Goal: Transaction & Acquisition: Purchase product/service

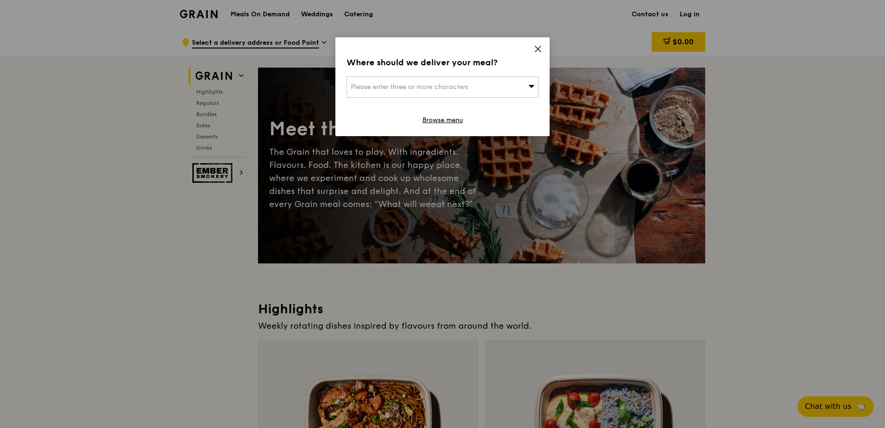
click at [540, 47] on icon at bounding box center [538, 49] width 8 height 8
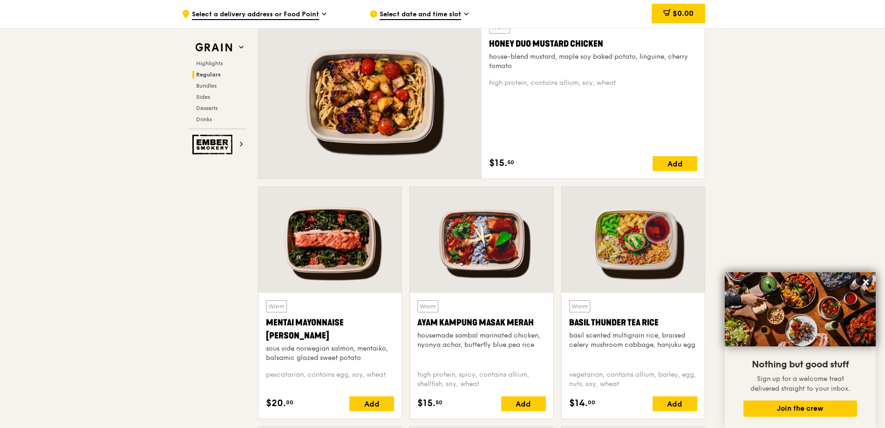
scroll to position [810, 0]
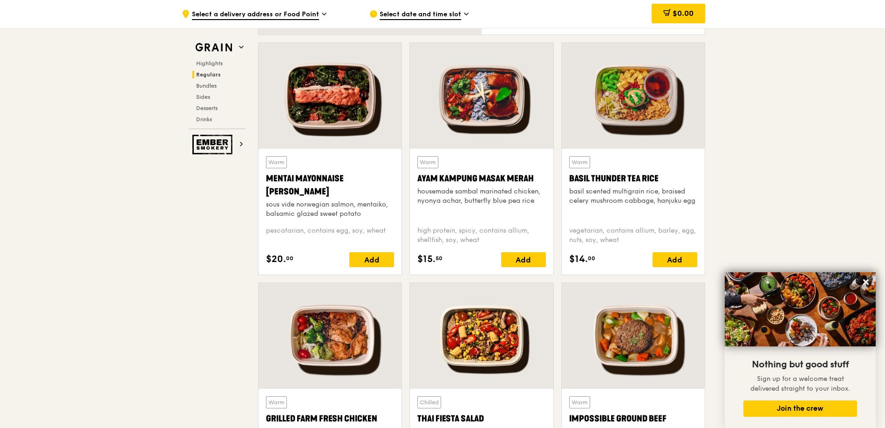
click at [493, 82] on div at bounding box center [481, 96] width 143 height 106
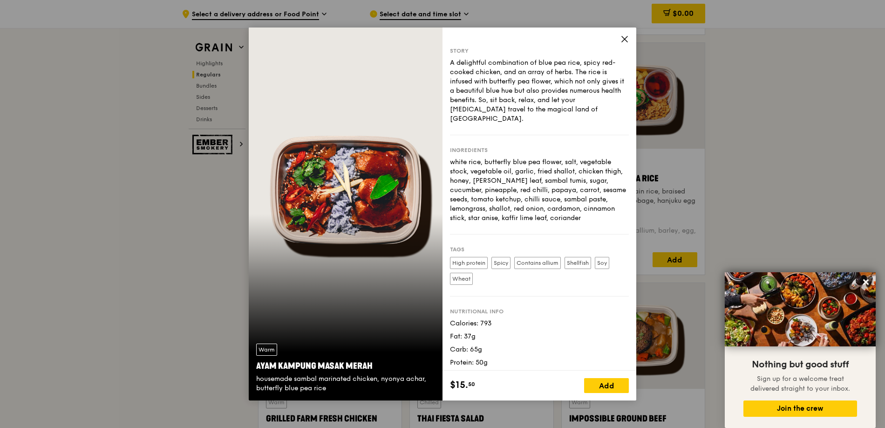
click at [622, 39] on icon at bounding box center [625, 39] width 8 height 8
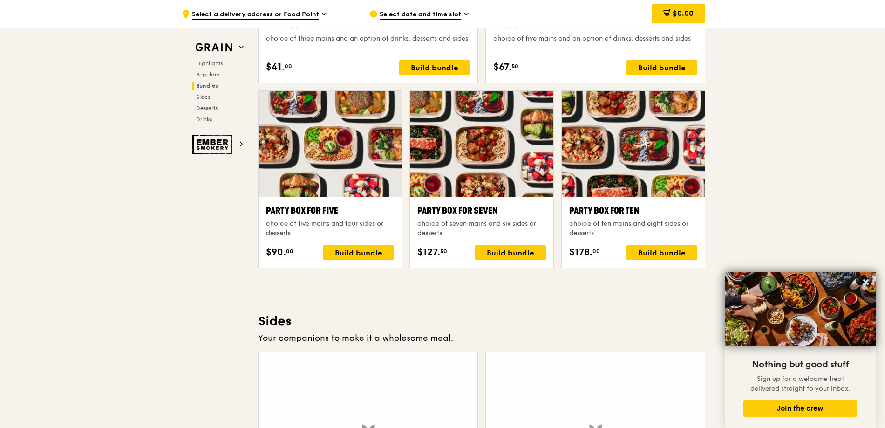
scroll to position [1887, 0]
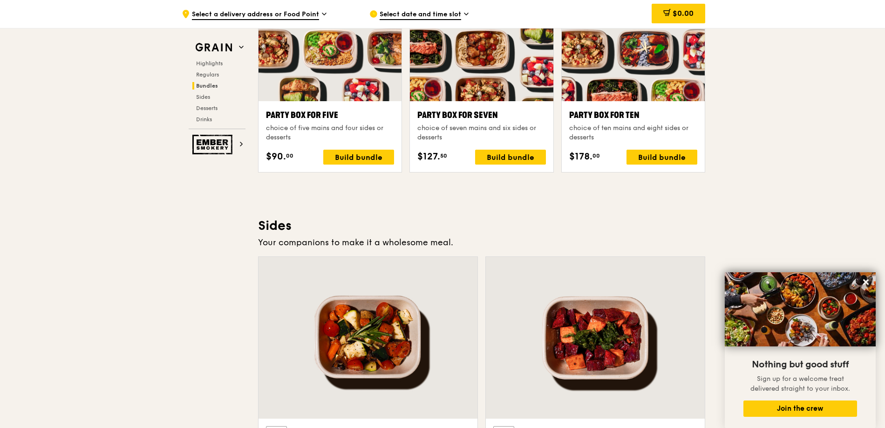
click at [208, 91] on div "Highlights Regulars Bundles Sides Desserts Drinks" at bounding box center [217, 91] width 57 height 63
click at [205, 96] on span "Sides" at bounding box center [203, 97] width 15 height 7
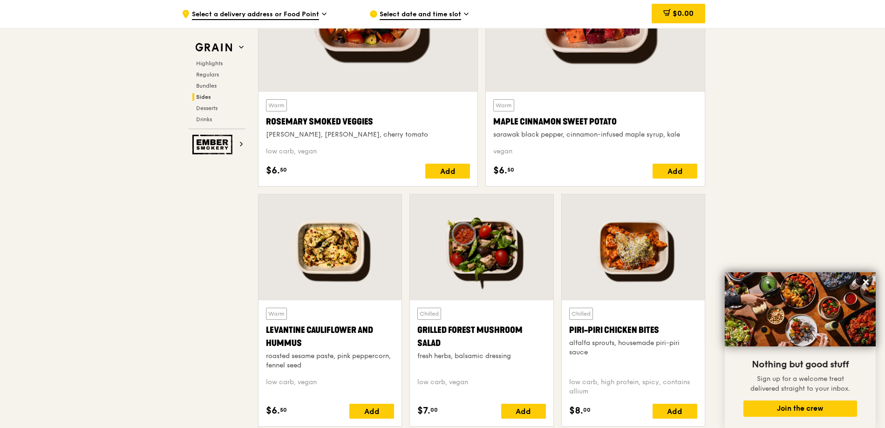
scroll to position [2327, 0]
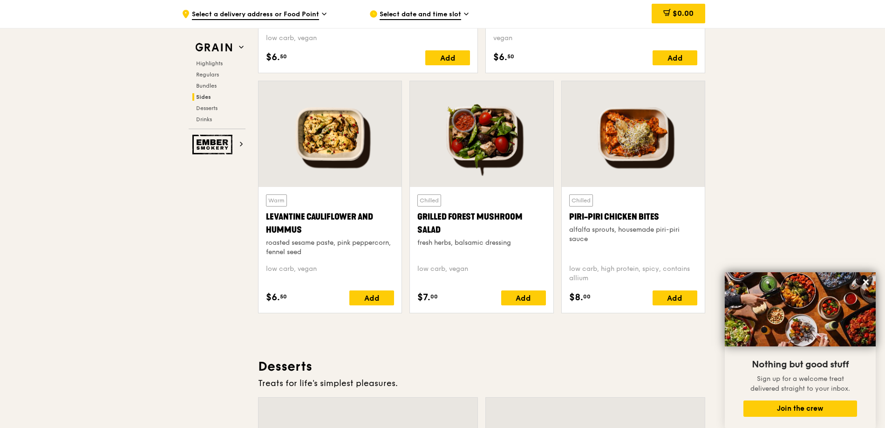
click at [351, 157] on div at bounding box center [330, 134] width 143 height 106
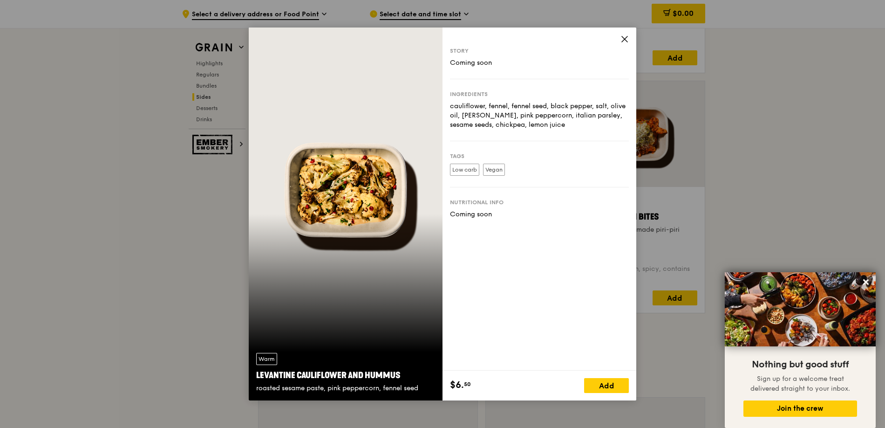
click at [627, 45] on span at bounding box center [625, 40] width 8 height 10
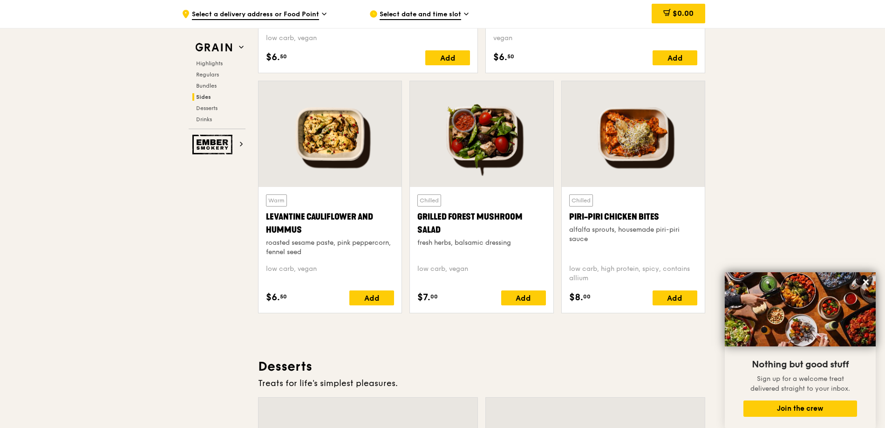
click at [510, 161] on div at bounding box center [481, 134] width 143 height 106
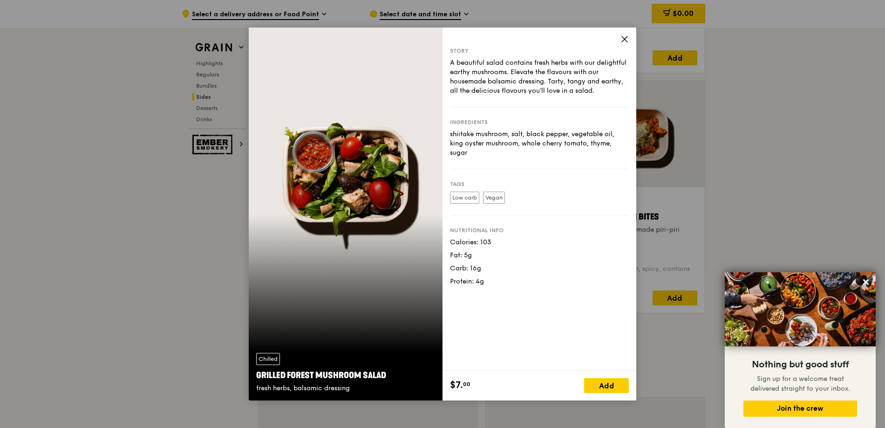
click at [622, 38] on icon at bounding box center [625, 39] width 8 height 8
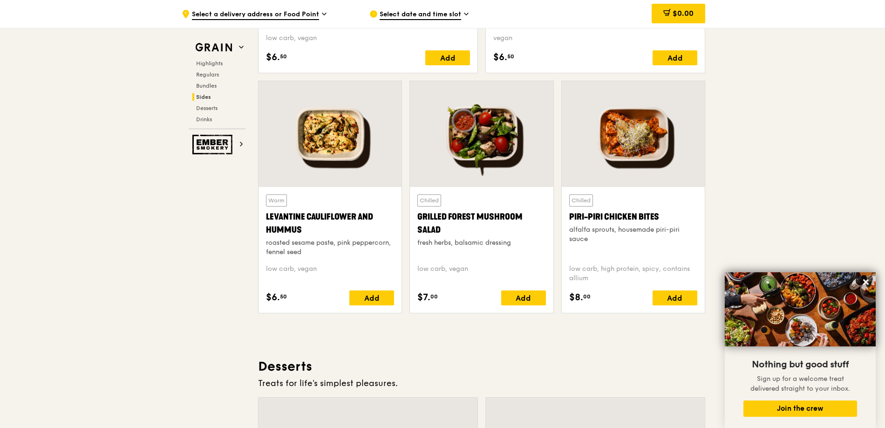
click at [354, 165] on div at bounding box center [330, 134] width 143 height 106
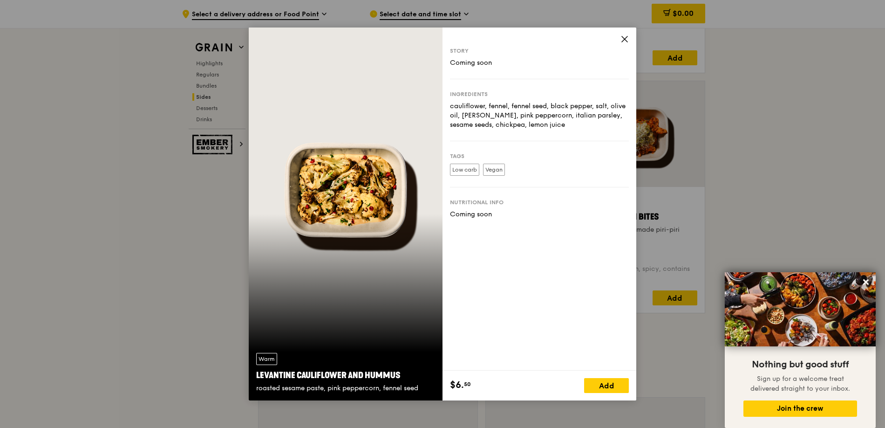
click at [622, 38] on icon at bounding box center [625, 39] width 8 height 8
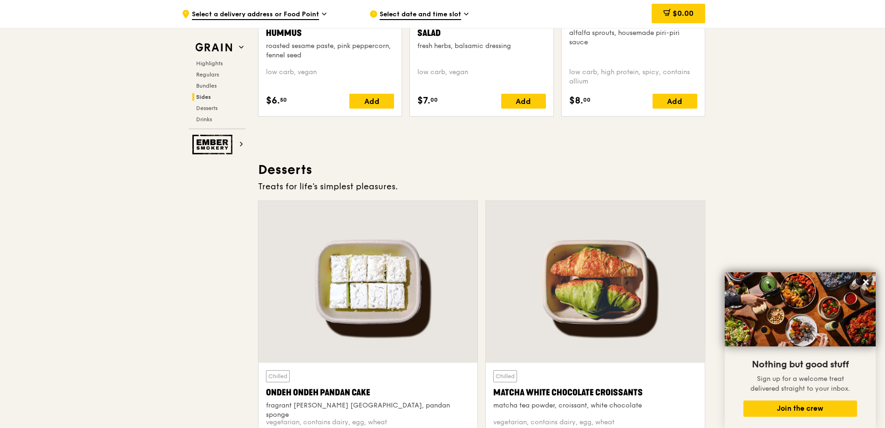
scroll to position [2572, 0]
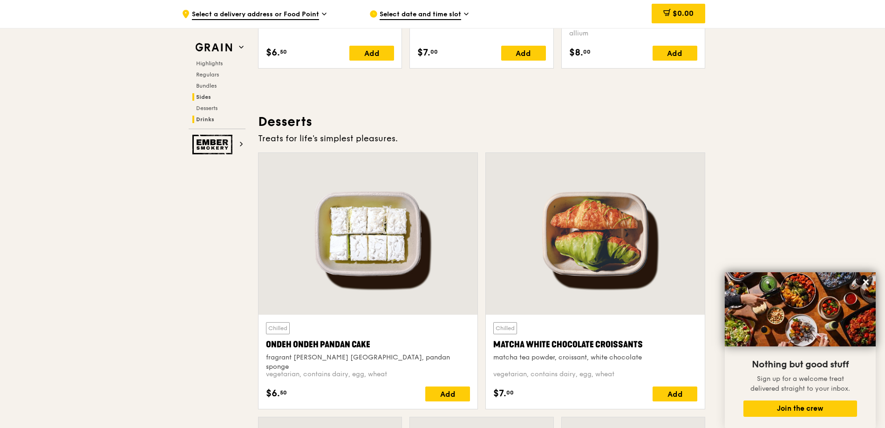
click at [205, 116] on span "Drinks" at bounding box center [205, 119] width 18 height 7
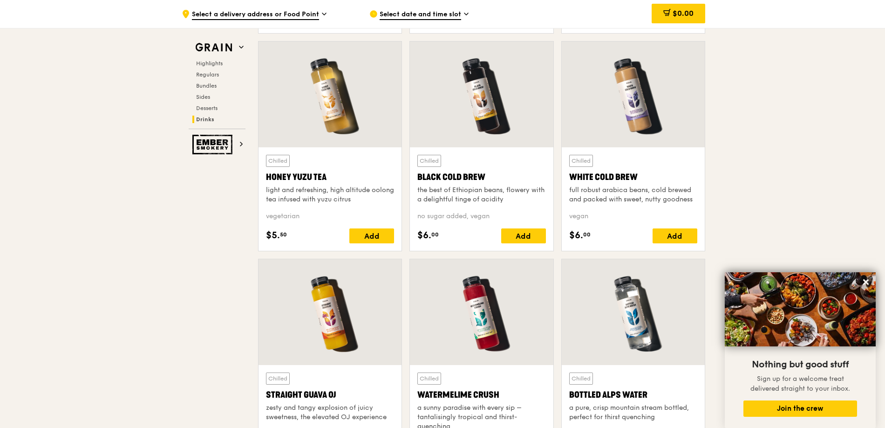
scroll to position [3571, 0]
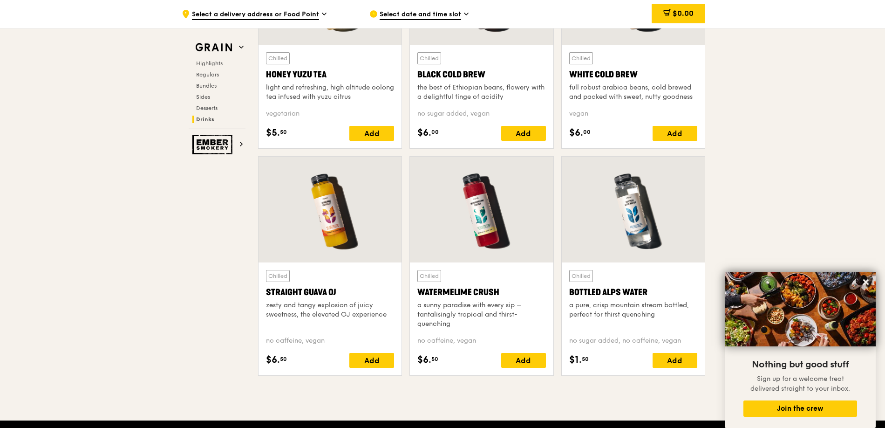
click at [594, 97] on div "full robust arabica beans, cold brewed and packed with sweet, nutty goodness" at bounding box center [634, 92] width 128 height 19
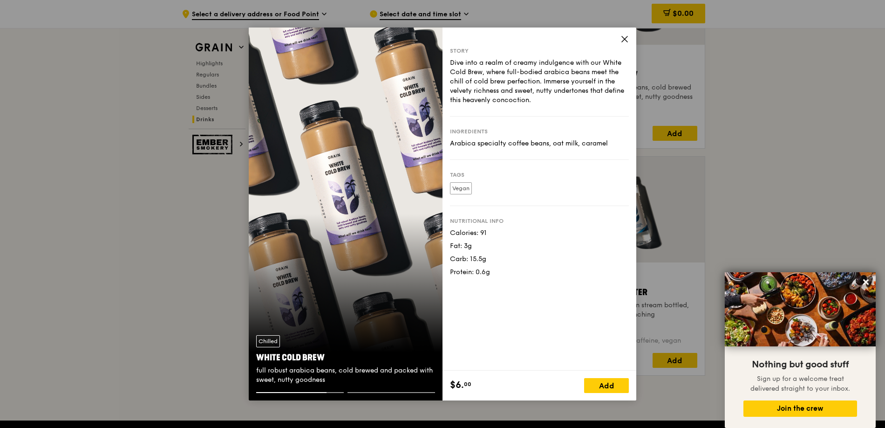
click at [625, 38] on icon at bounding box center [625, 39] width 6 height 6
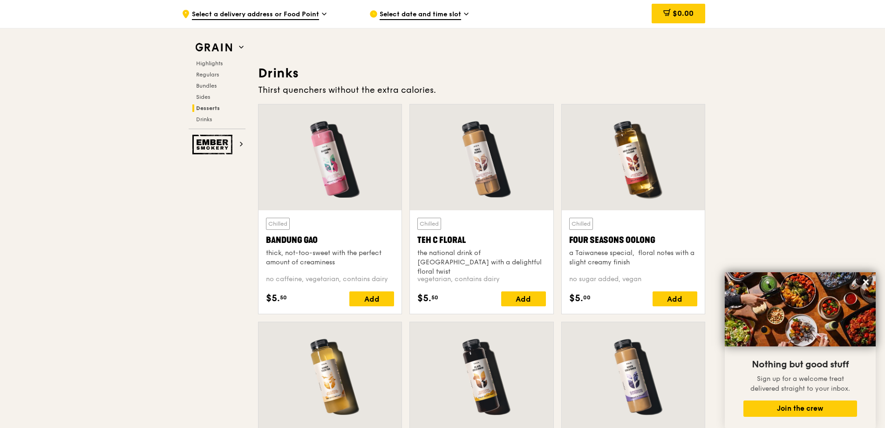
scroll to position [3182, 0]
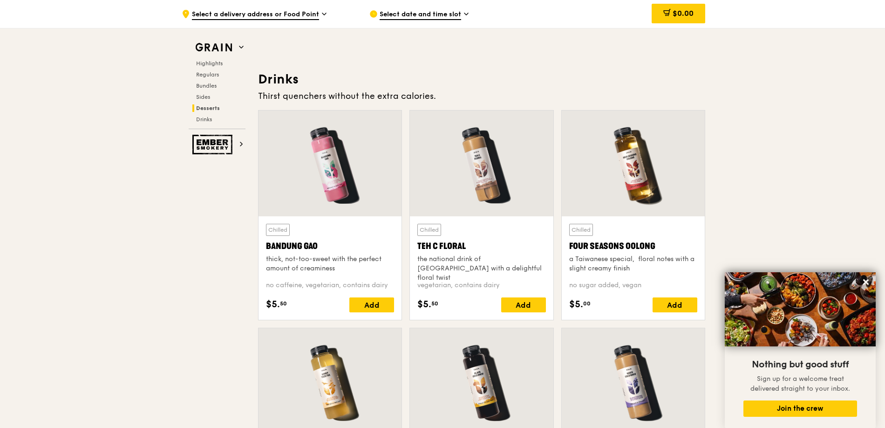
click at [468, 267] on div "the national drink of [GEOGRAPHIC_DATA] with a delightful floral twist" at bounding box center [482, 268] width 128 height 28
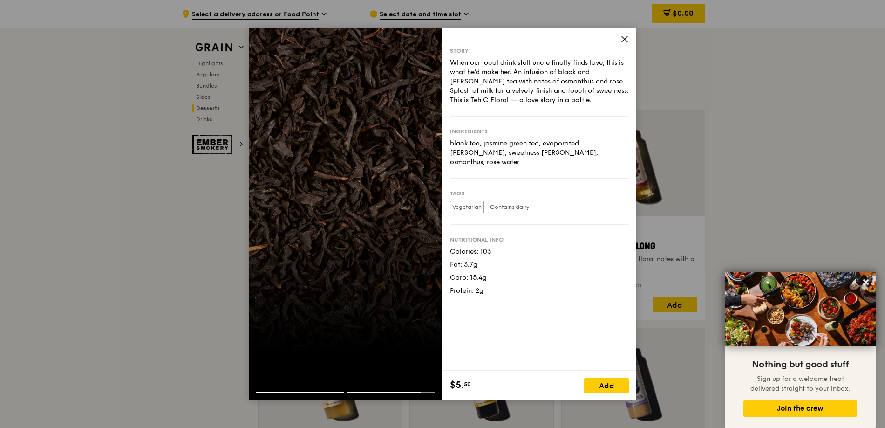
click at [628, 39] on icon at bounding box center [625, 39] width 8 height 8
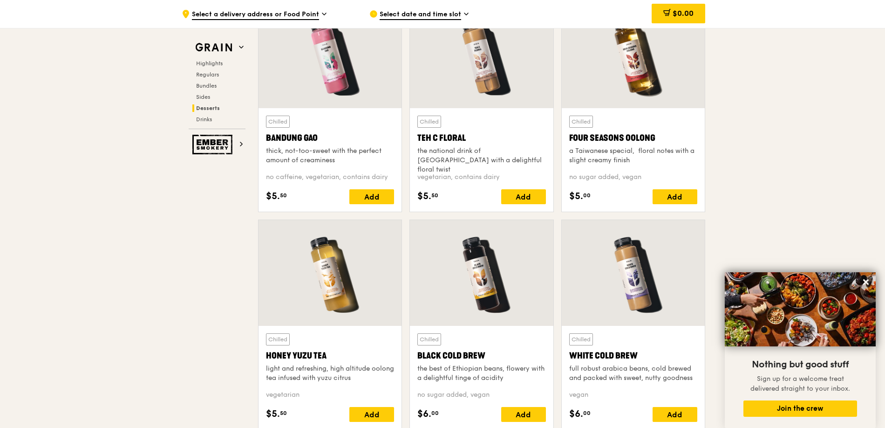
scroll to position [3194, 0]
